Goal: Navigation & Orientation: Find specific page/section

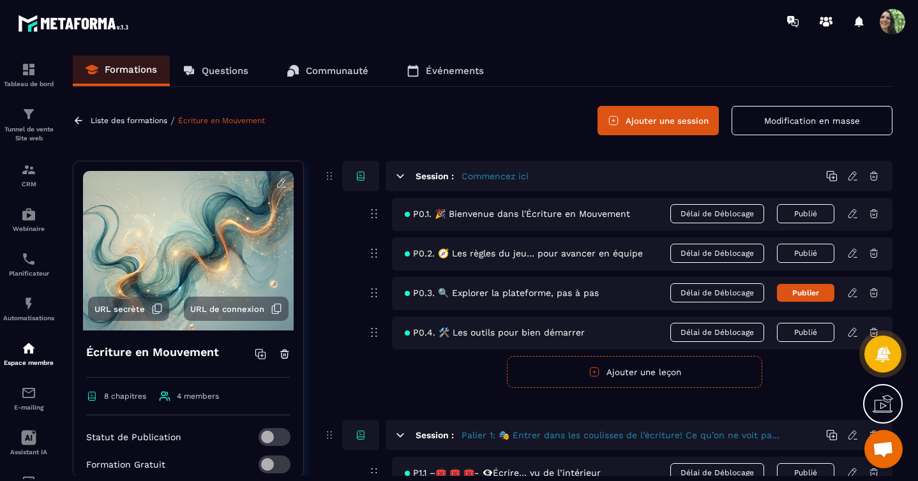
click at [230, 71] on p "Questions" at bounding box center [225, 70] width 47 height 11
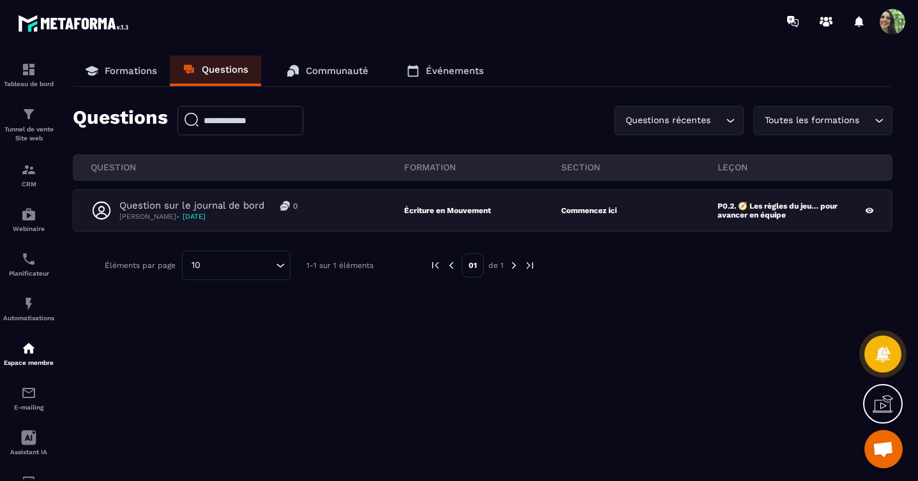
click at [338, 75] on p "Communauté" at bounding box center [337, 70] width 63 height 11
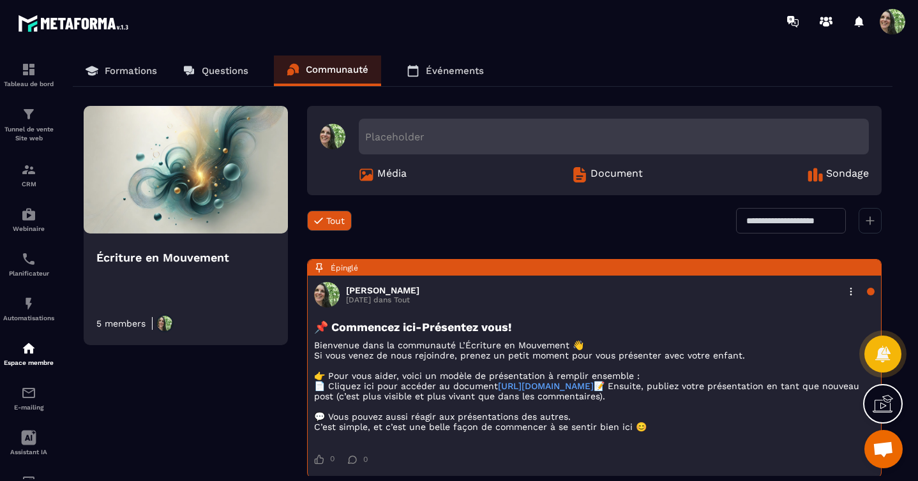
click at [456, 80] on link "Événements" at bounding box center [445, 71] width 103 height 31
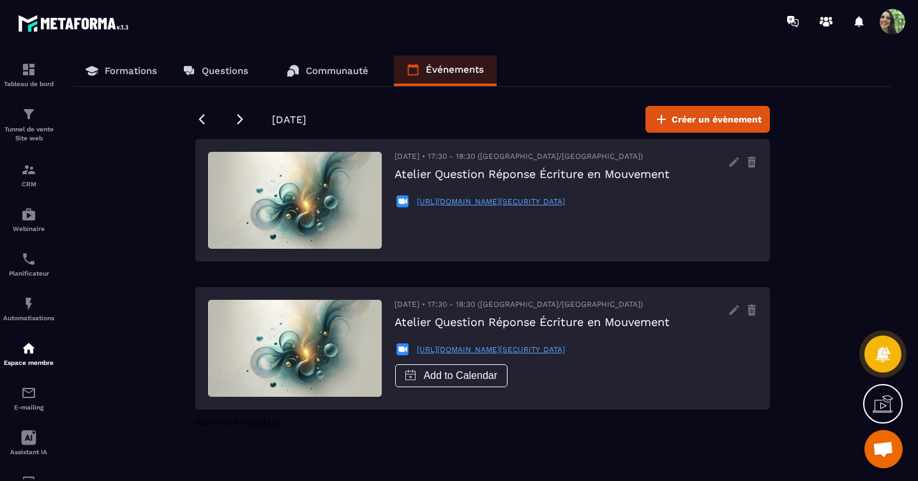
click at [137, 70] on p "Formations" at bounding box center [131, 70] width 52 height 11
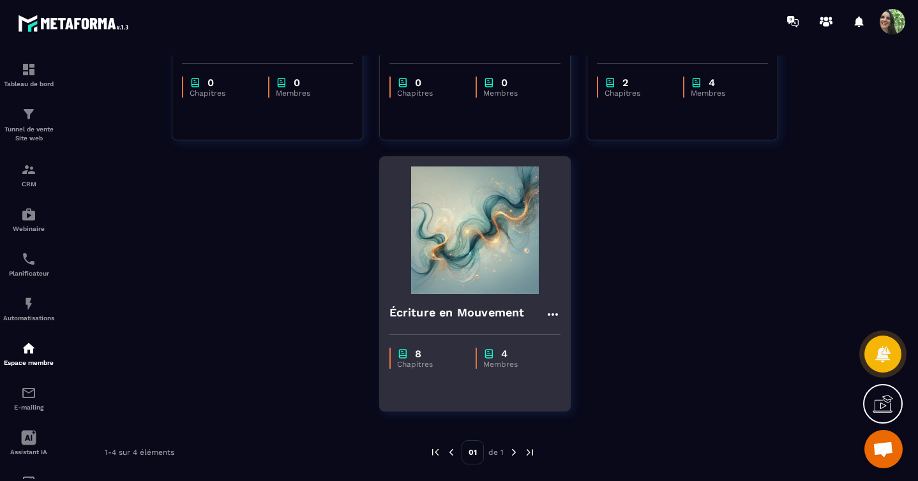
scroll to position [268, 0]
click at [456, 280] on img at bounding box center [474, 229] width 171 height 128
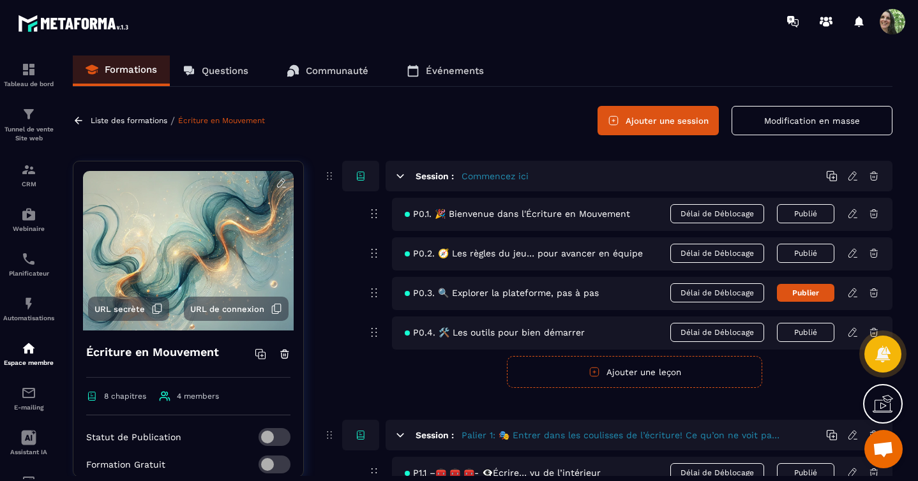
click at [550, 217] on span "P0.1. 🎉 Bienvenue dans l'Écriture en Mouvement" at bounding box center [517, 214] width 225 height 10
click at [561, 217] on span "P0.1. 🎉 Bienvenue dans l'Écriture en Mouvement" at bounding box center [517, 214] width 225 height 10
click at [565, 215] on span "P0.1. 🎉 Bienvenue dans l'Écriture en Mouvement" at bounding box center [517, 214] width 225 height 10
click at [543, 216] on span "P0.1. 🎉 Bienvenue dans l'Écriture en Mouvement" at bounding box center [517, 214] width 225 height 10
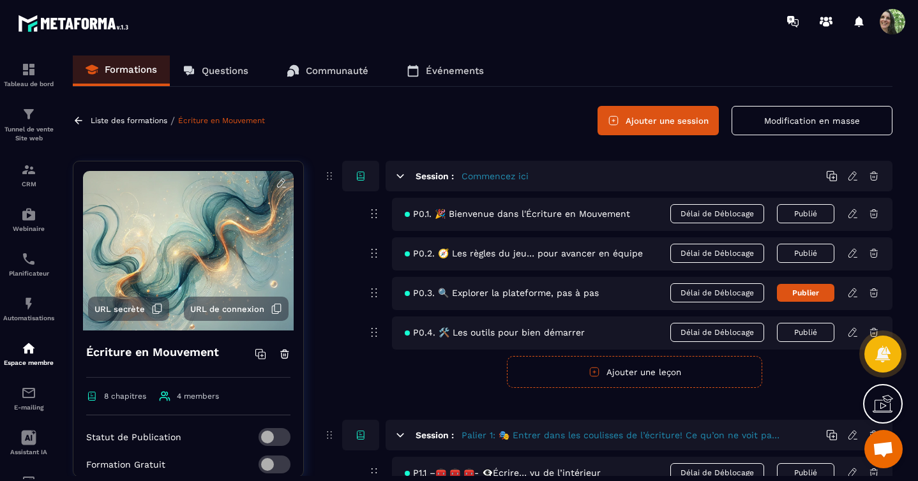
click at [513, 223] on div "P0.1. 🎉 Bienvenue dans l'Écriture en Mouvement Délai de Déblocage Publié" at bounding box center [642, 214] width 501 height 33
click at [439, 215] on span "P0.1. 🎉 Bienvenue dans l'Écriture en Mouvement" at bounding box center [517, 214] width 225 height 10
click at [488, 212] on span "P0.1. 🎉 Bienvenue dans l'Écriture en Mouvement" at bounding box center [517, 214] width 225 height 10
